Goal: Check status: Check status

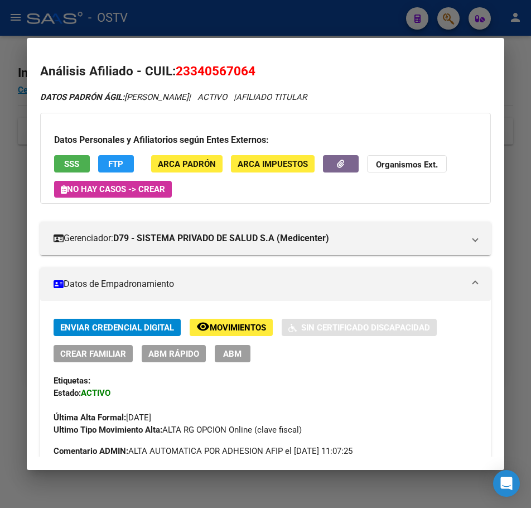
scroll to position [838, 0]
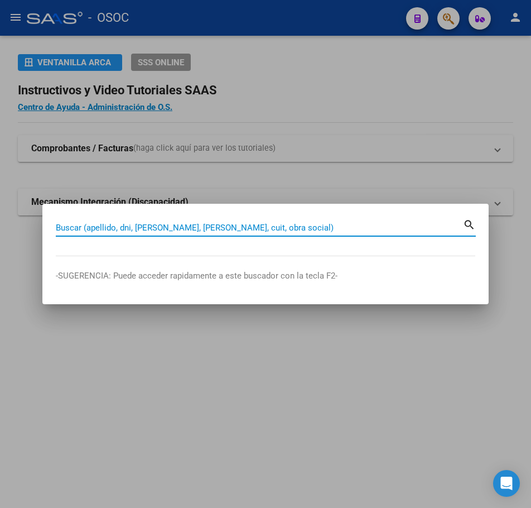
paste input "16553349"
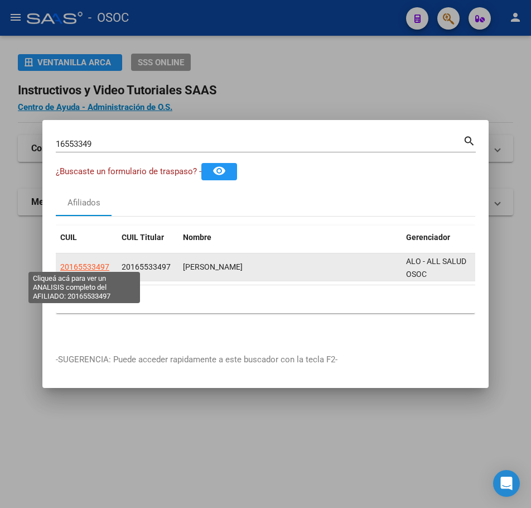
click at [104, 263] on span "20165533497" at bounding box center [84, 266] width 49 height 9
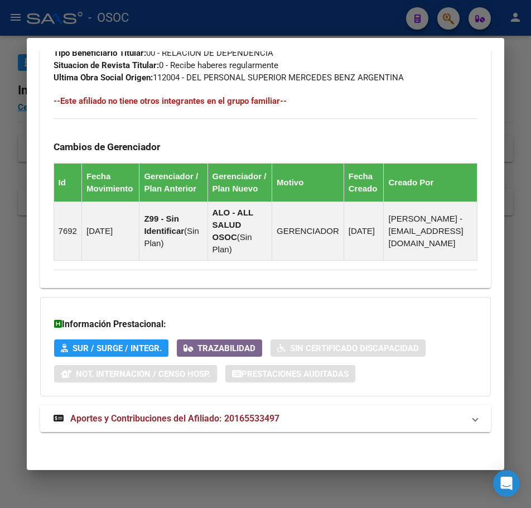
click at [248, 415] on span "Aportes y Contribuciones del Afiliado: 20165533497" at bounding box center [174, 418] width 209 height 11
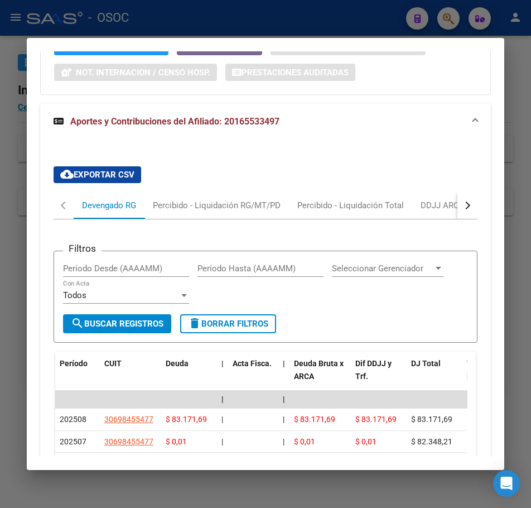
scroll to position [1072, 0]
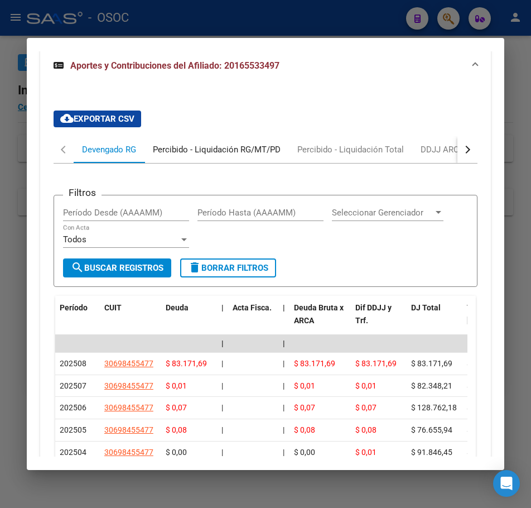
click at [172, 156] on div "Percibido - Liquidación RG/MT/PD" at bounding box center [217, 149] width 128 height 12
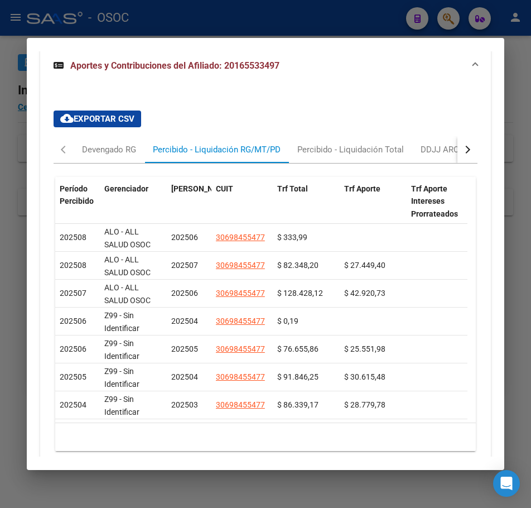
click at [6, 160] on div at bounding box center [265, 254] width 531 height 508
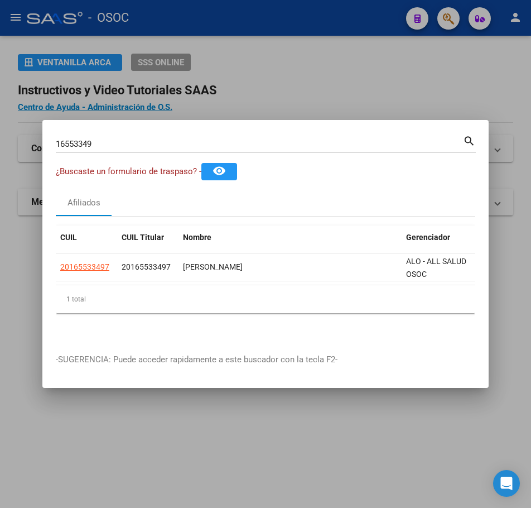
click at [141, 140] on input "16553349" at bounding box center [259, 144] width 407 height 10
paste input "479032"
type input "16479032"
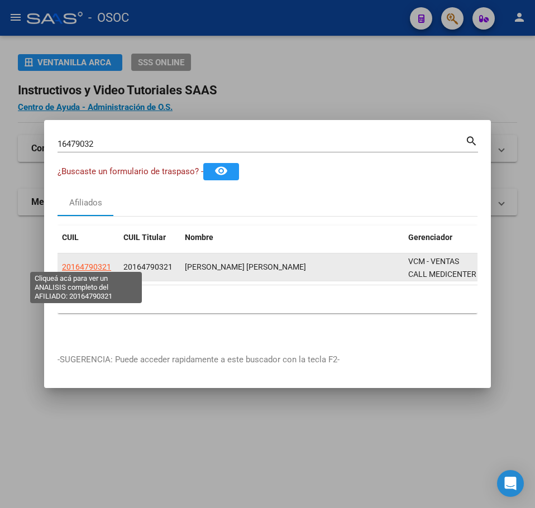
click at [77, 262] on span "20164790321" at bounding box center [86, 266] width 49 height 9
type textarea "20164790321"
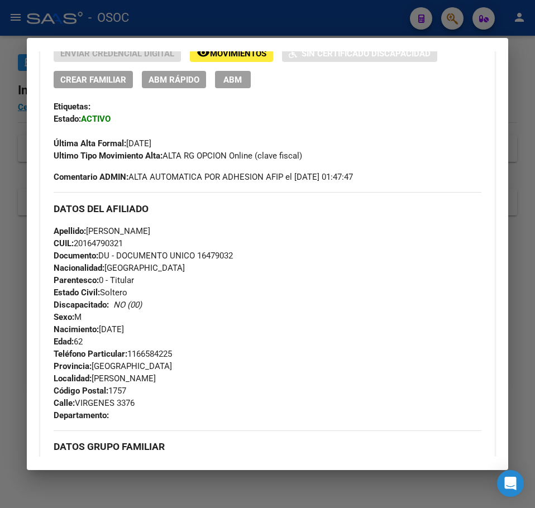
scroll to position [279, 0]
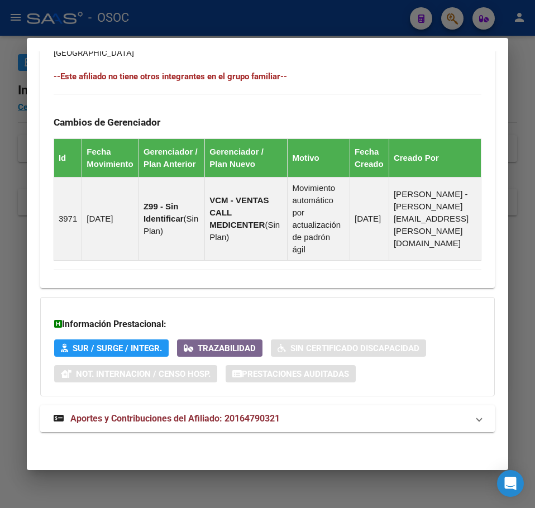
click at [111, 414] on span "Aportes y Contribuciones del Afiliado: 20164790321" at bounding box center [174, 418] width 209 height 11
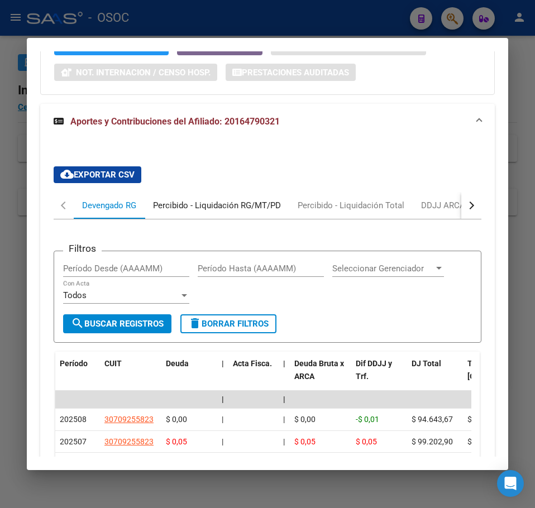
click at [175, 212] on div "Percibido - Liquidación RG/MT/PD" at bounding box center [217, 205] width 128 height 12
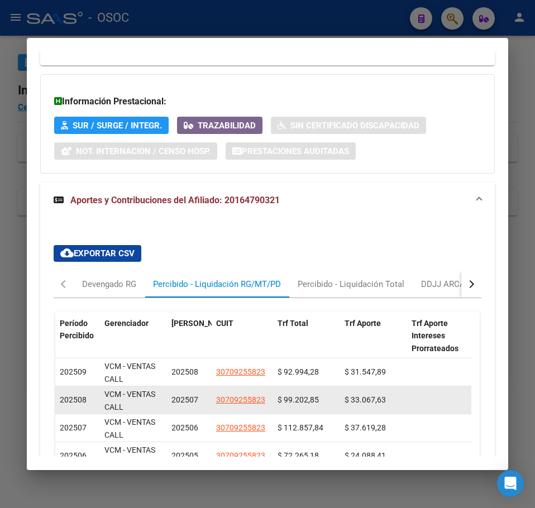
scroll to position [1053, 0]
